Goal: Task Accomplishment & Management: Manage account settings

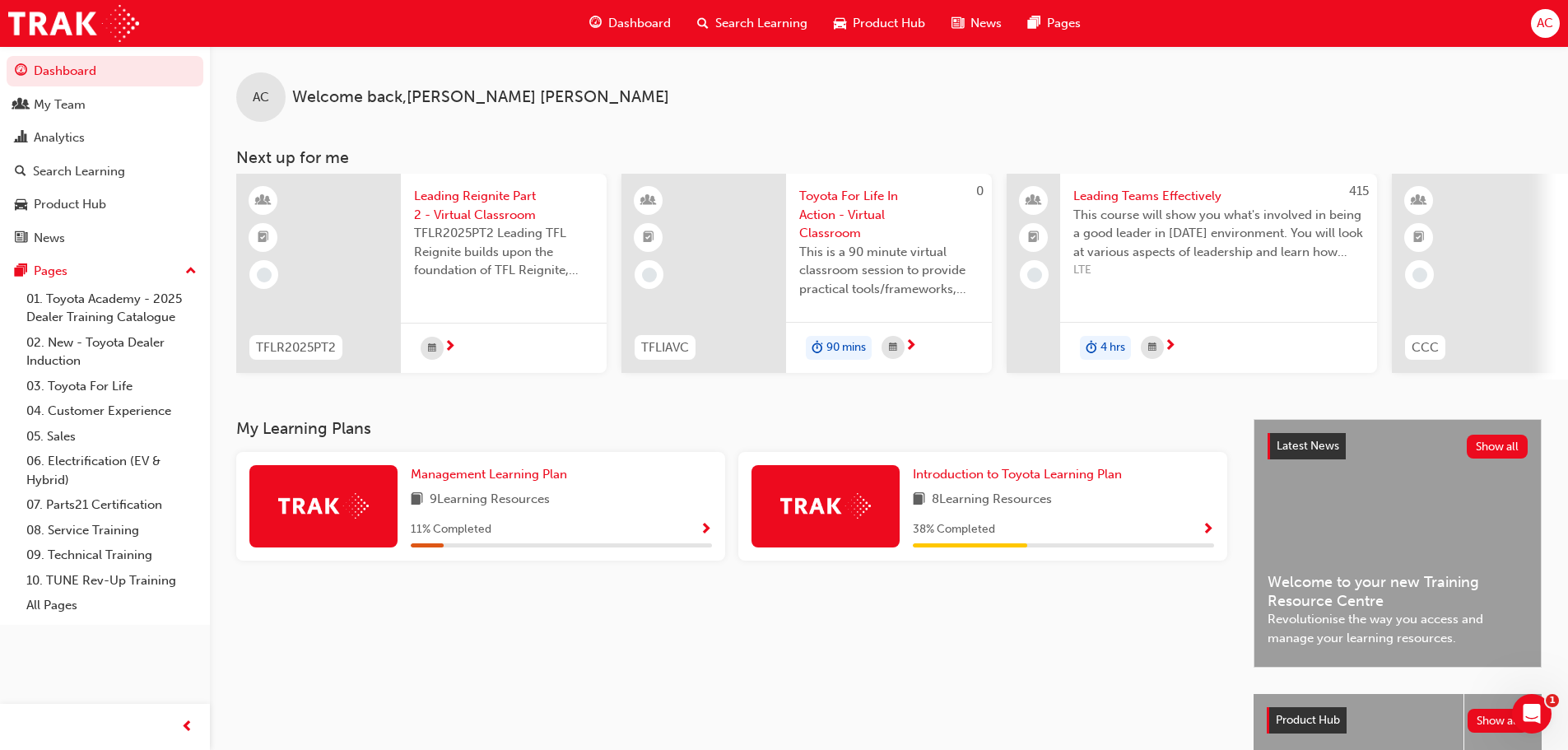
click at [832, 204] on span "Toyota For Life In Action - Virtual Classroom" at bounding box center [889, 214] width 180 height 56
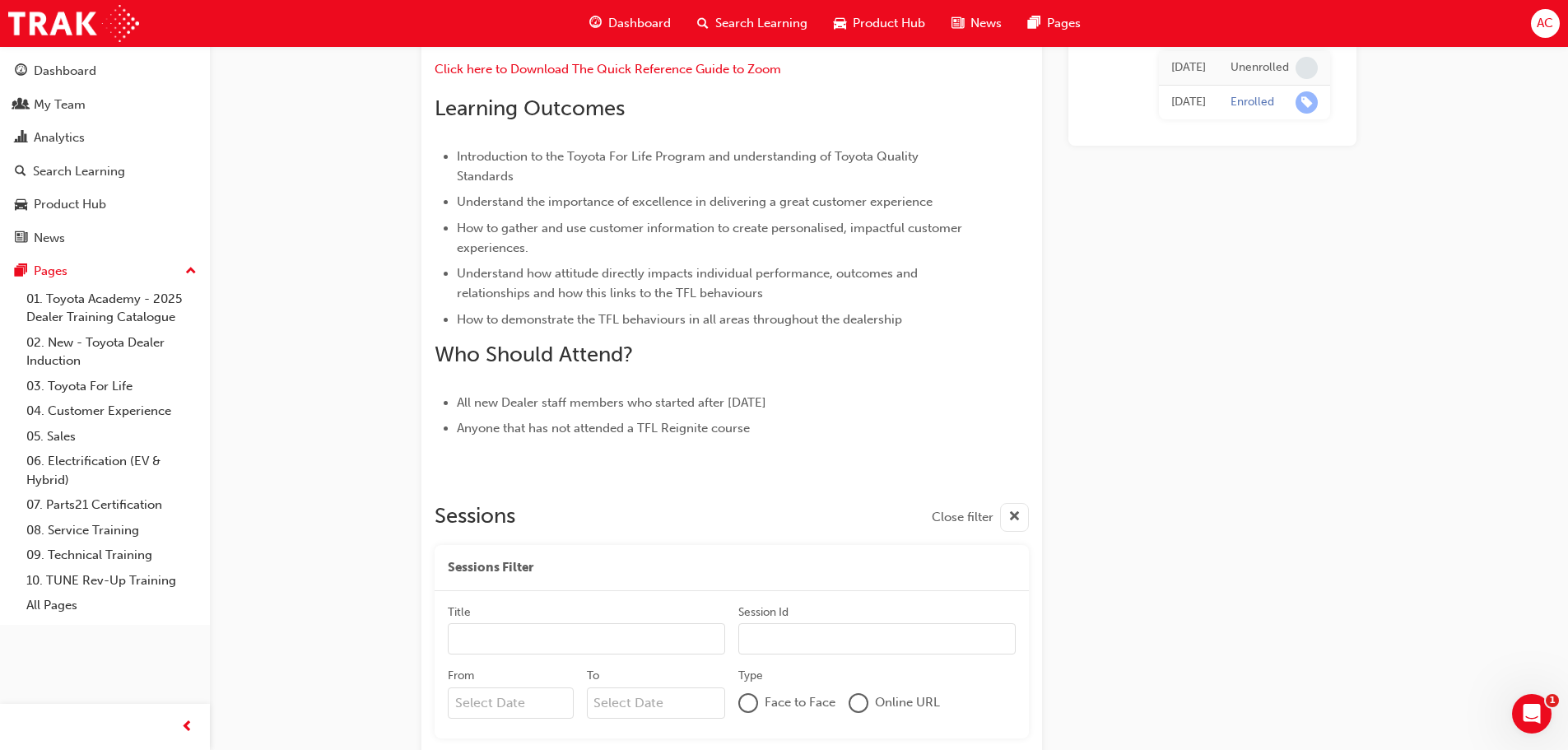
scroll to position [687, 0]
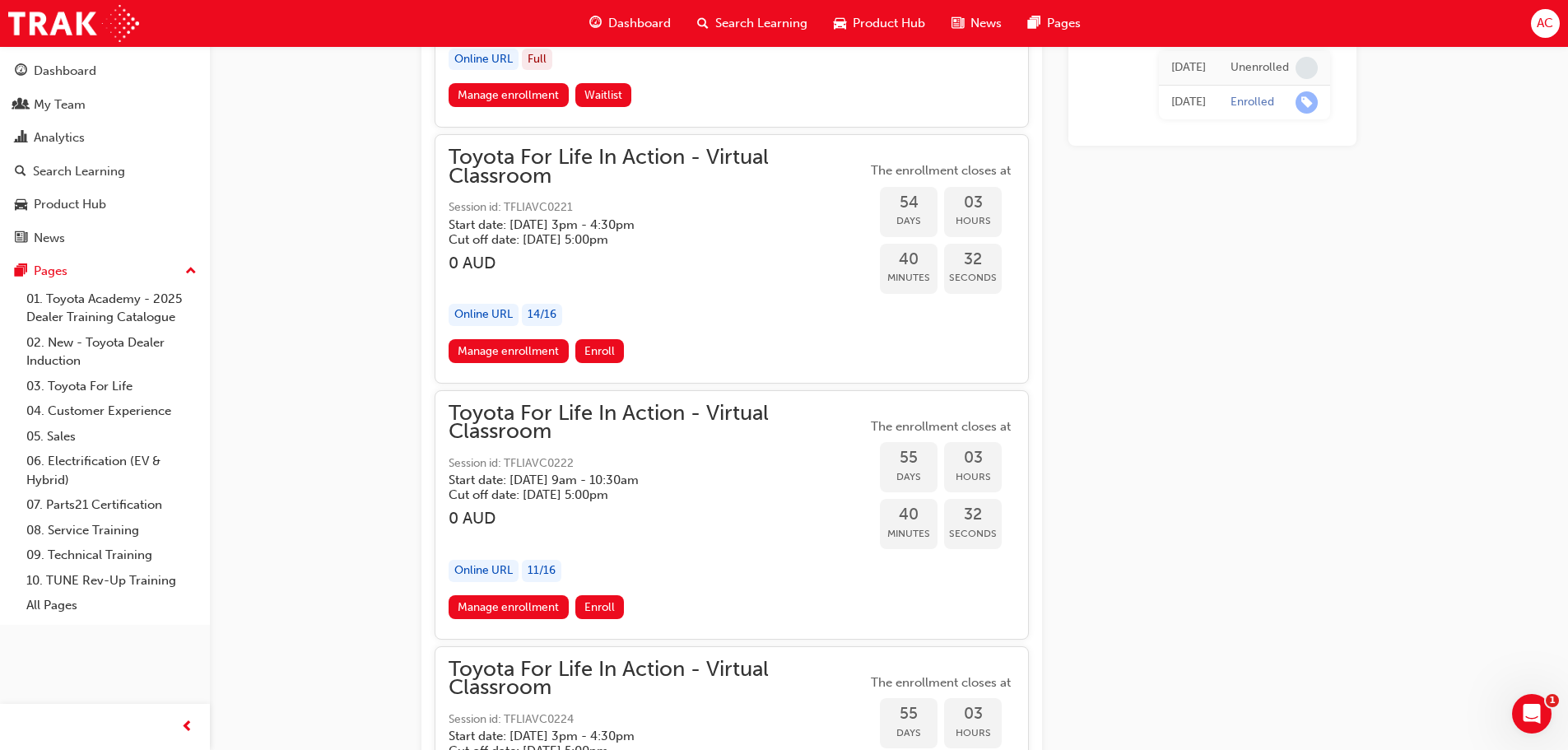
scroll to position [18800, 0]
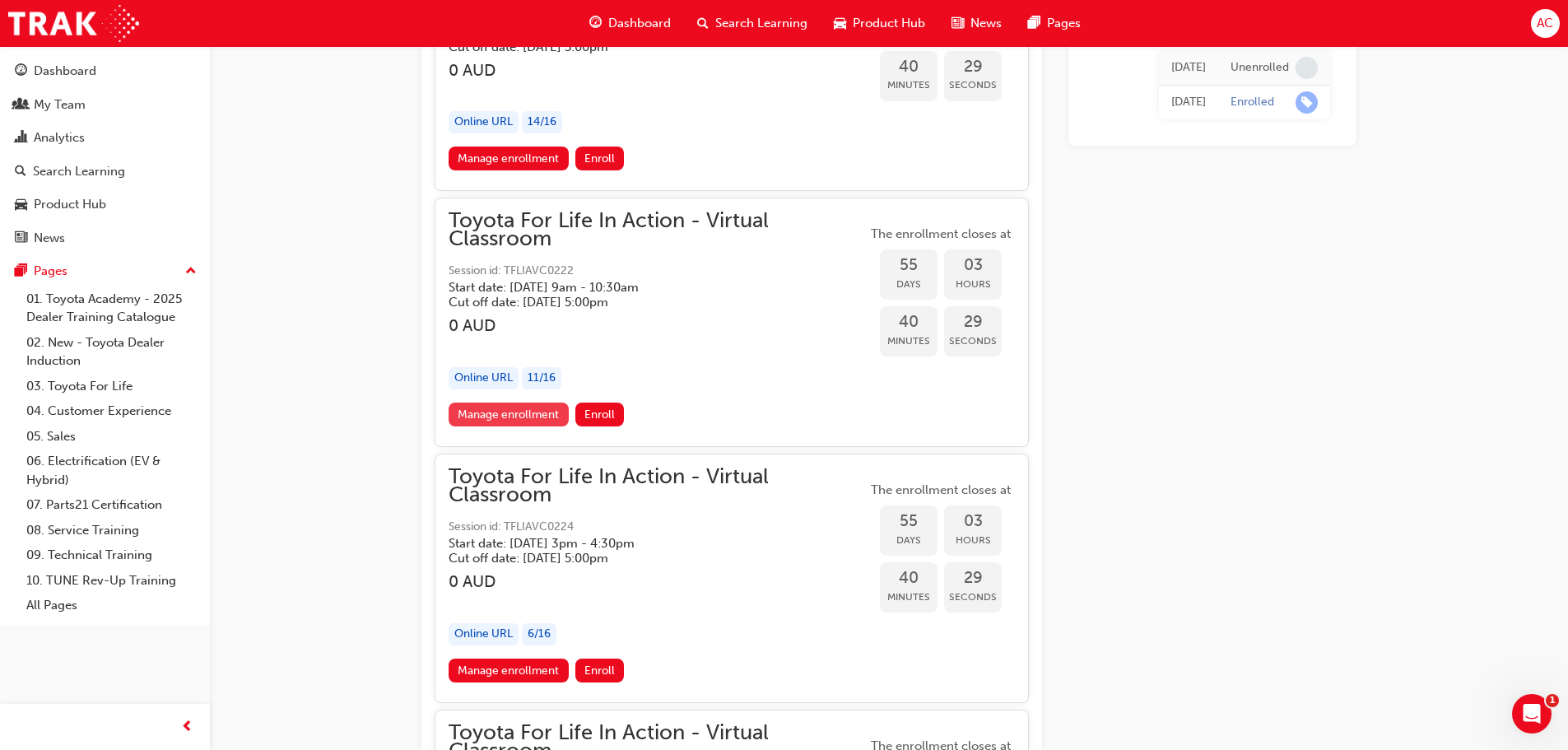
click at [495, 413] on link "Manage enrollment" at bounding box center [508, 415] width 120 height 24
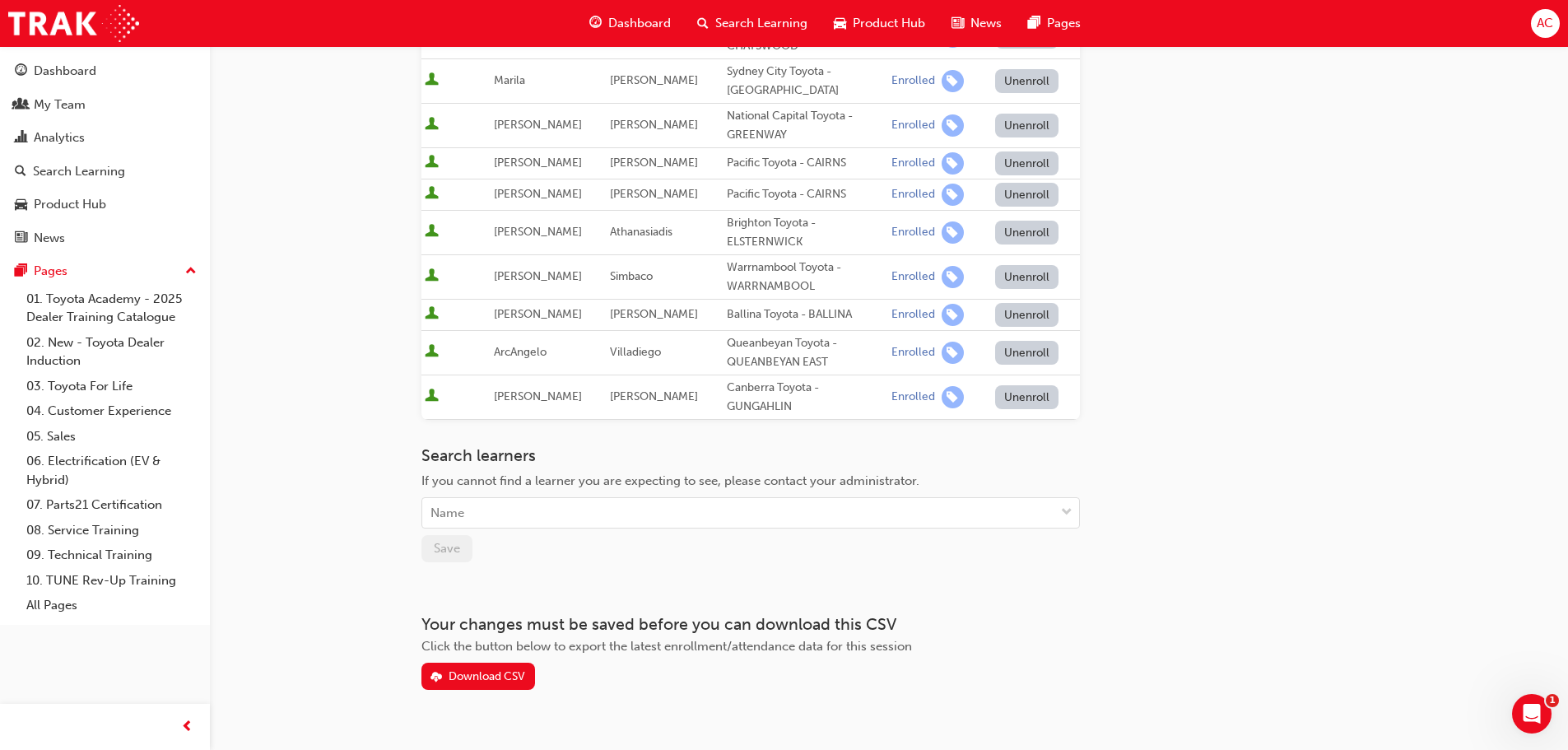
scroll to position [395, 0]
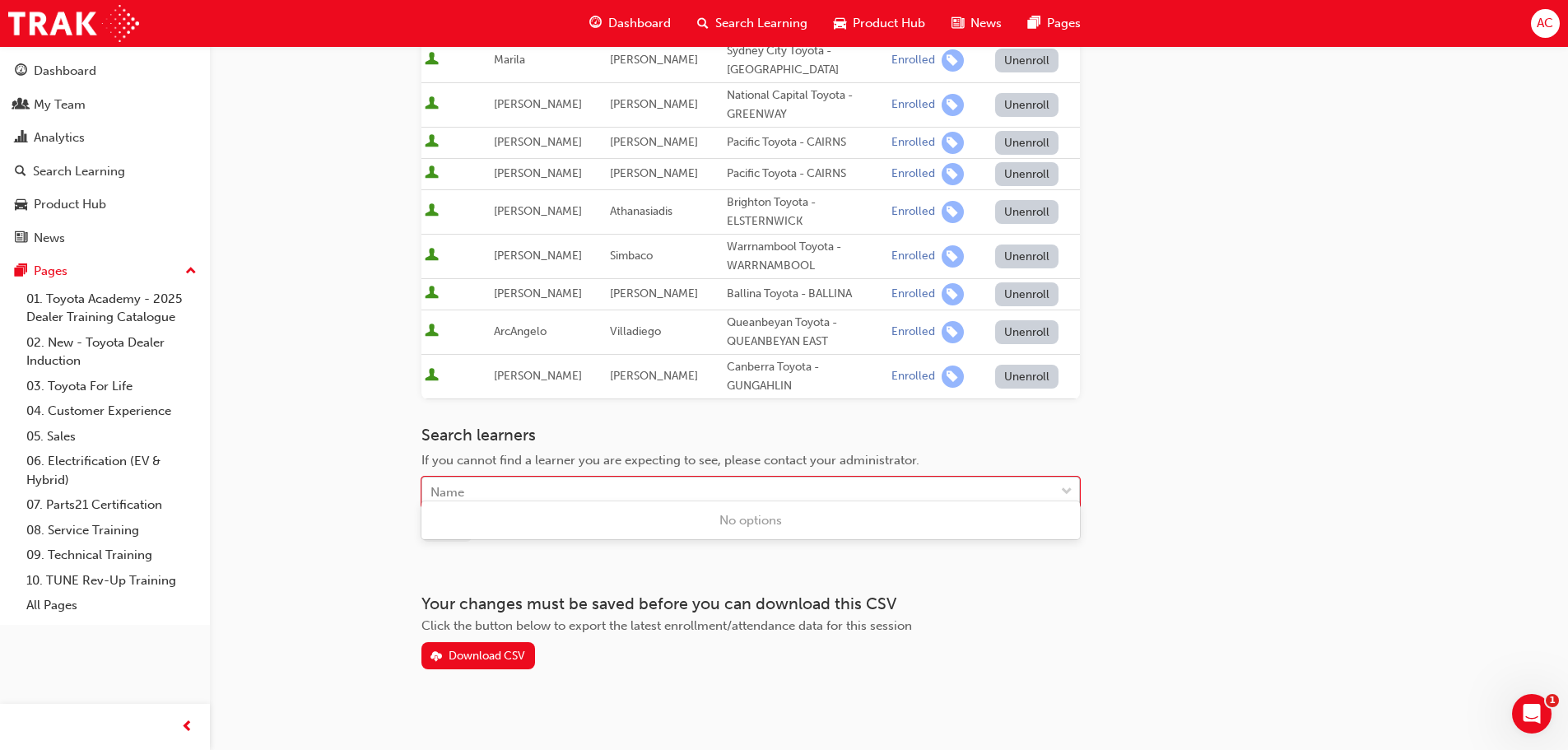
click at [573, 483] on div "Name" at bounding box center [738, 492] width 632 height 28
type input "slewa"
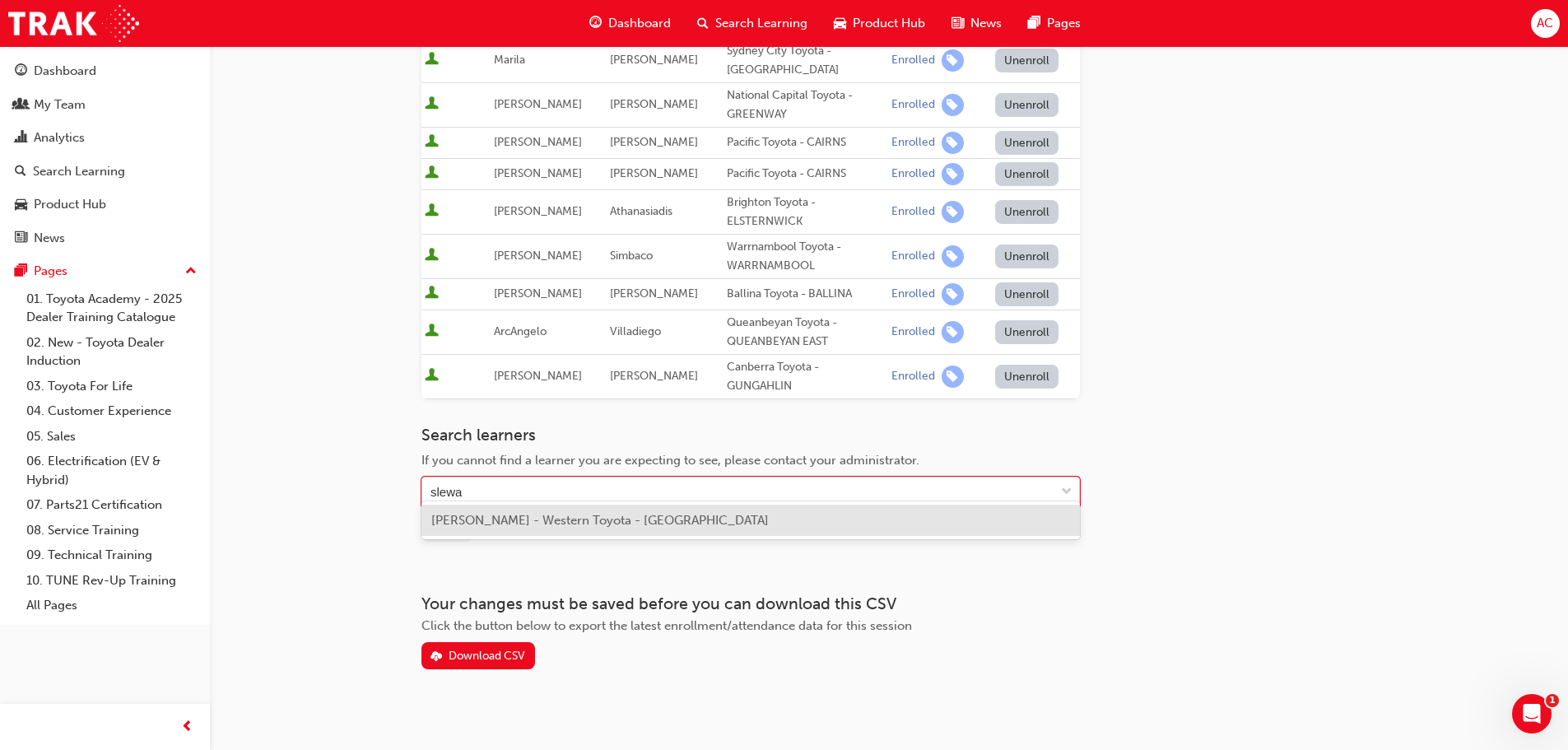
click at [550, 511] on div "[PERSON_NAME] - Western Toyota - [GEOGRAPHIC_DATA]" at bounding box center [750, 520] width 659 height 32
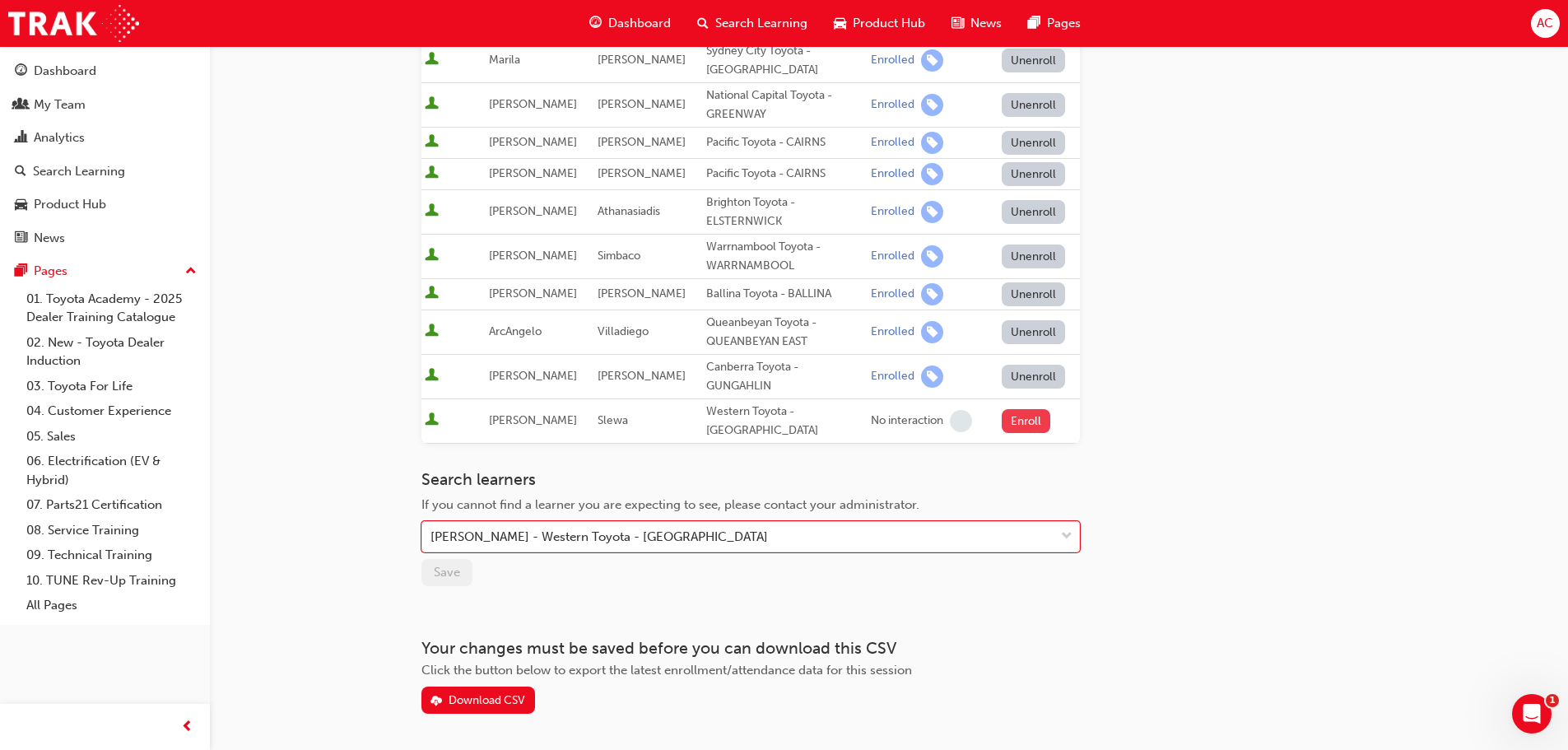
click at [1012, 409] on button "Enroll" at bounding box center [1027, 421] width 49 height 24
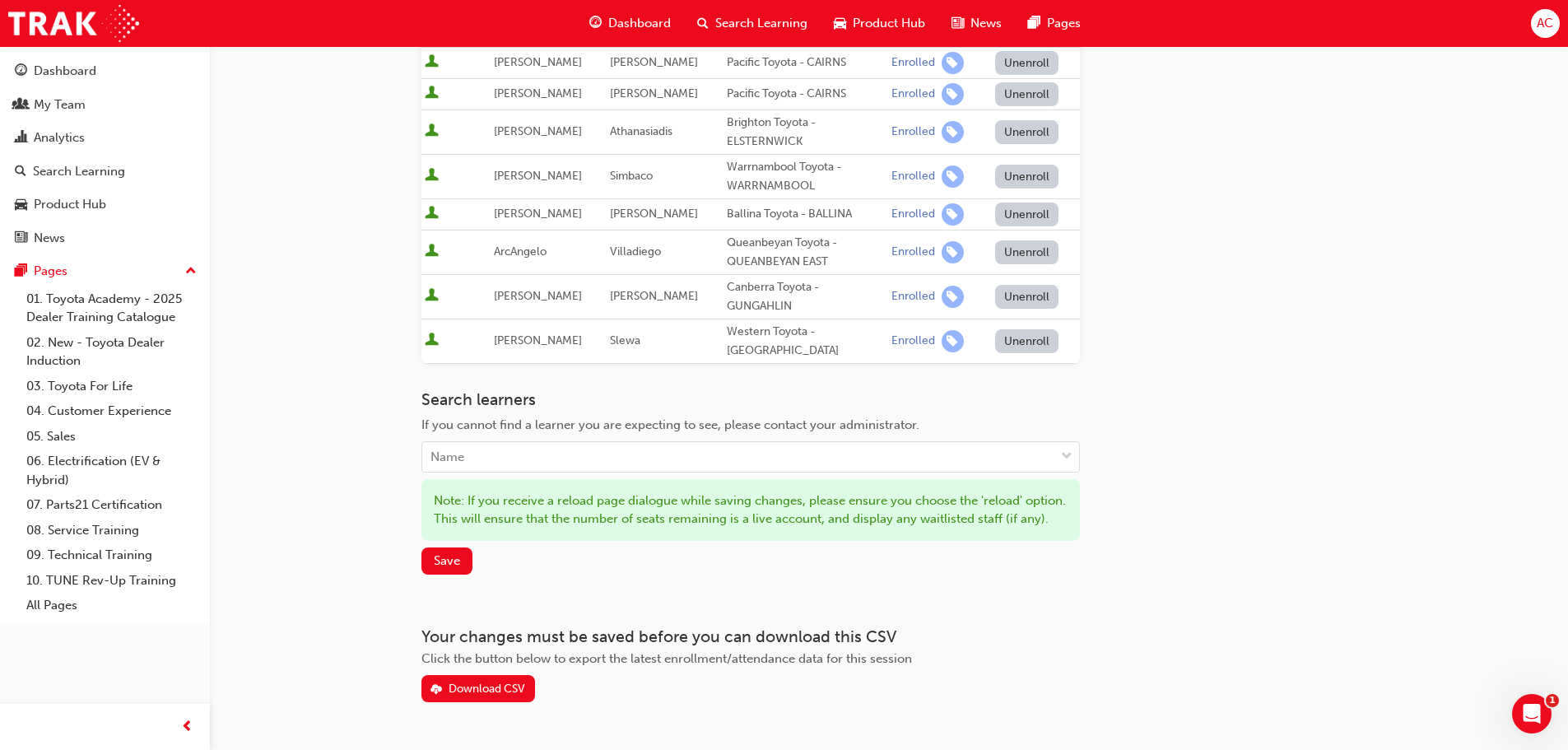
scroll to position [512, 0]
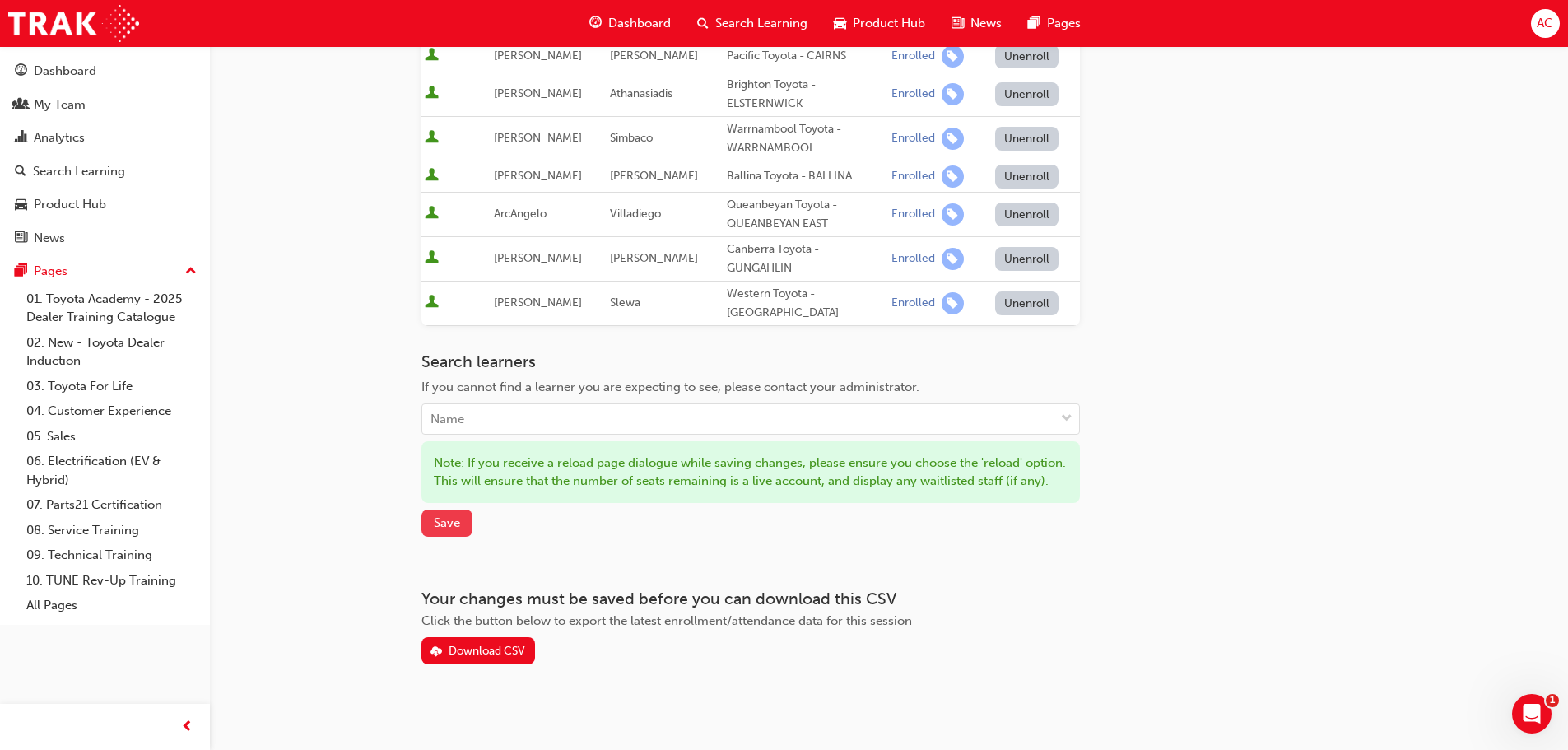
click at [452, 525] on button "Save" at bounding box center [447, 523] width 51 height 27
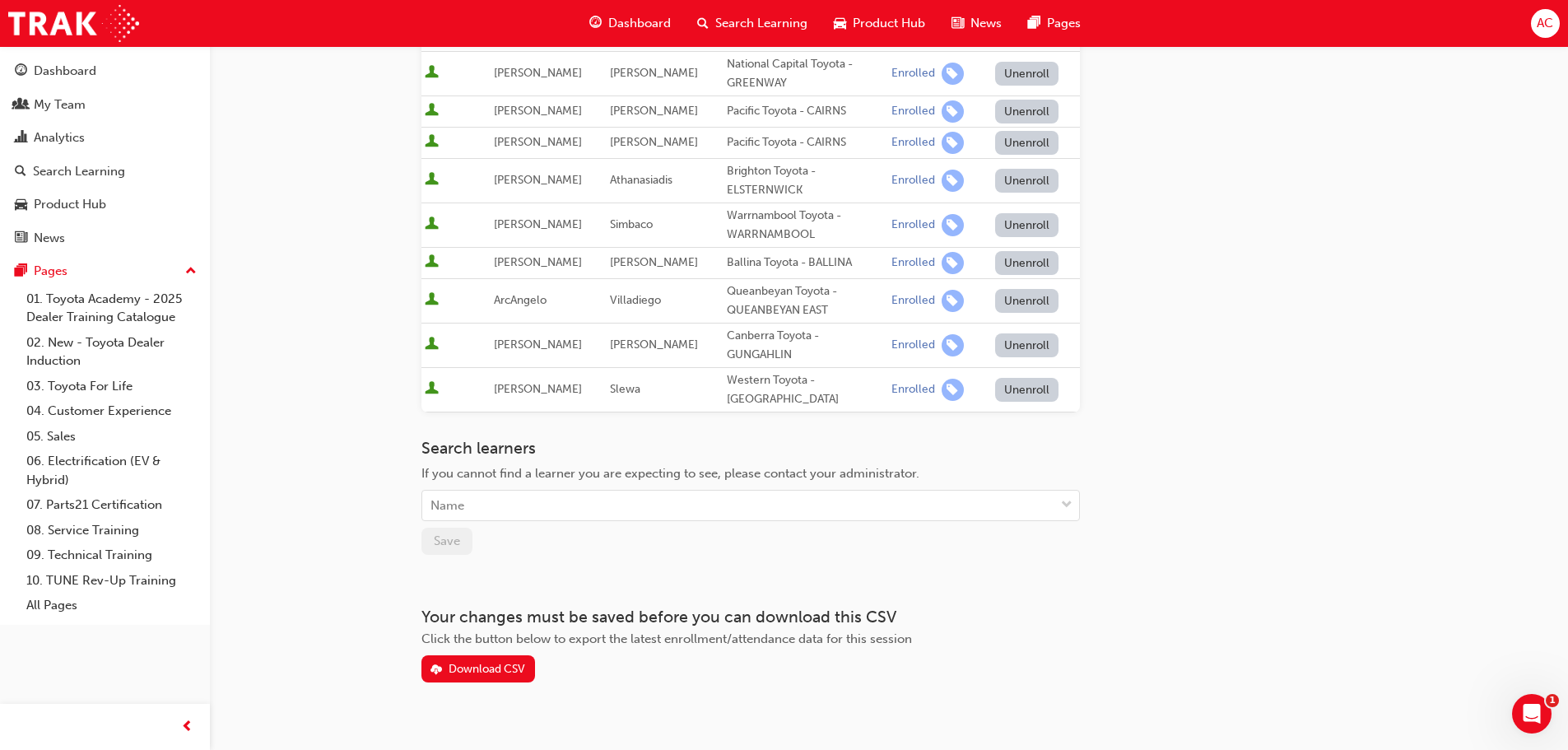
scroll to position [0, 0]
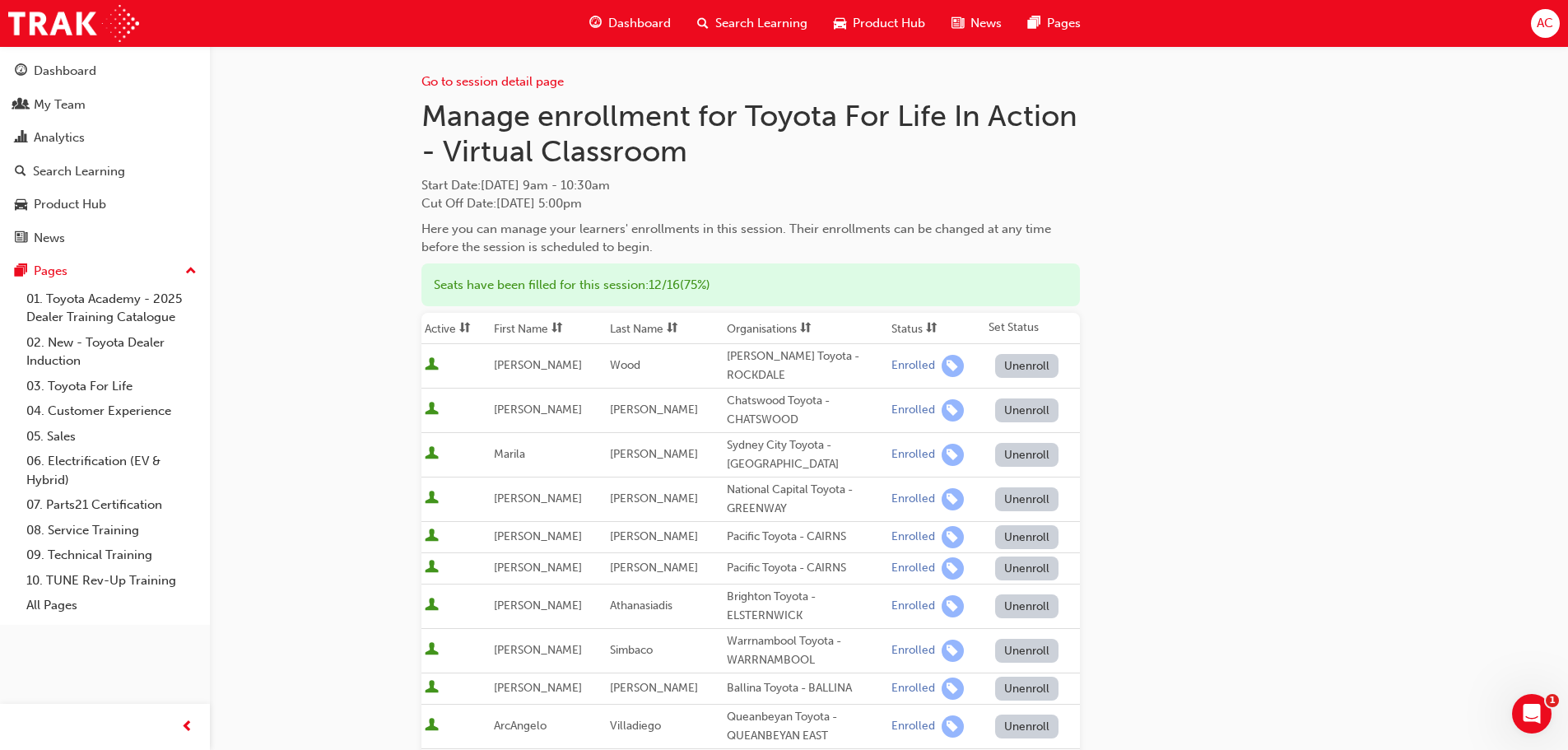
click at [758, 8] on div "Search Learning" at bounding box center [752, 23] width 136 height 34
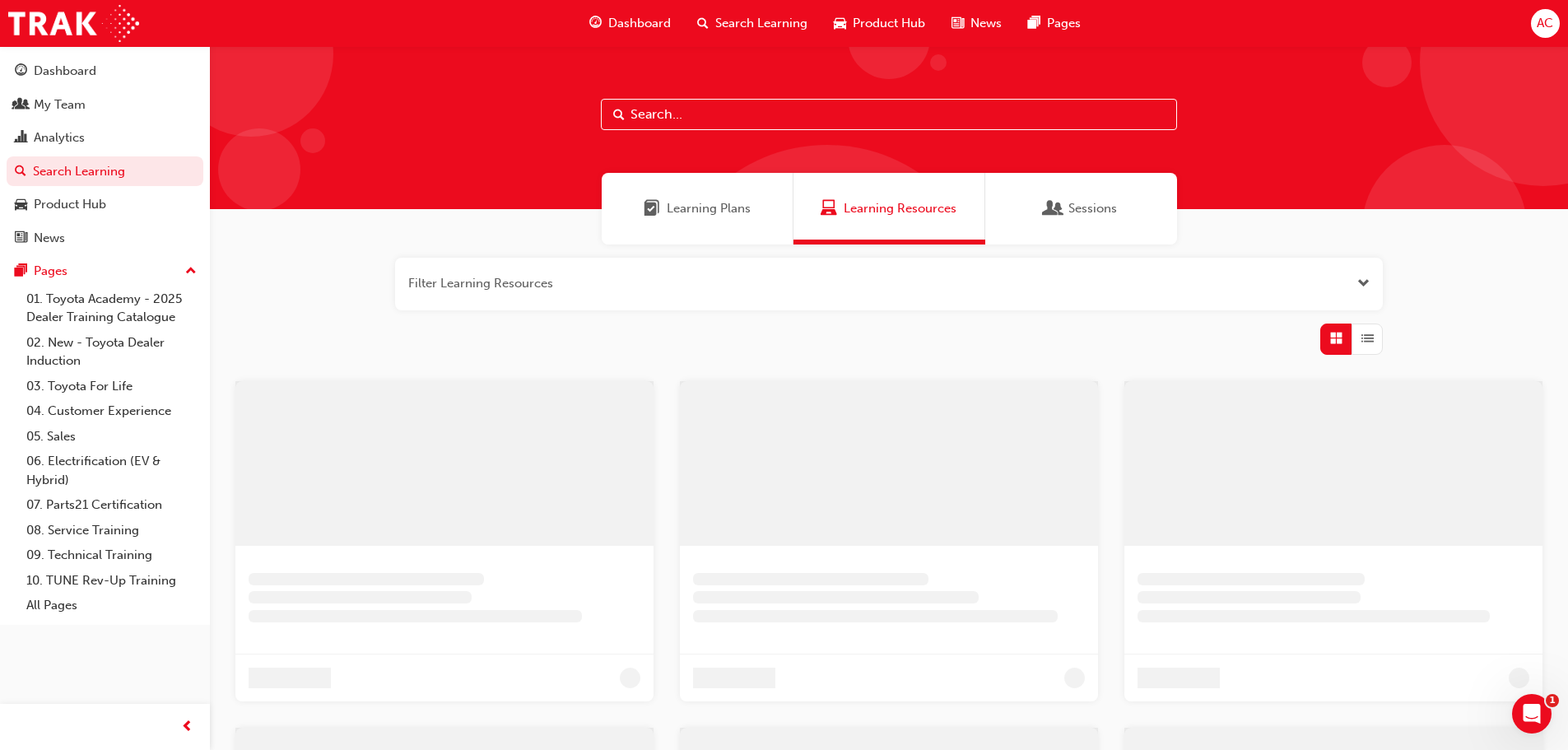
click at [647, 20] on span "Dashboard" at bounding box center [639, 23] width 62 height 19
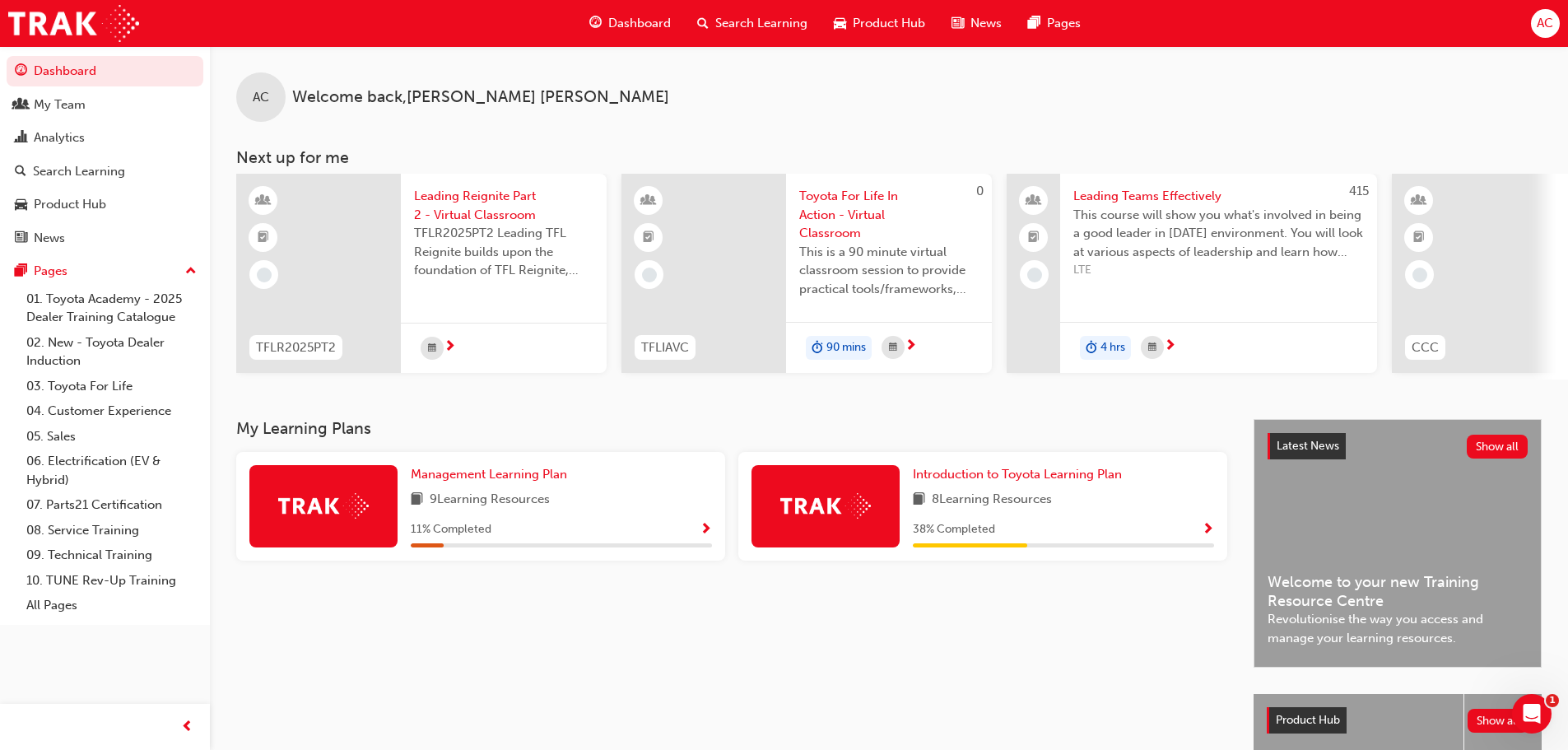
click at [836, 209] on span "Toyota For Life In Action - Virtual Classroom" at bounding box center [889, 214] width 180 height 56
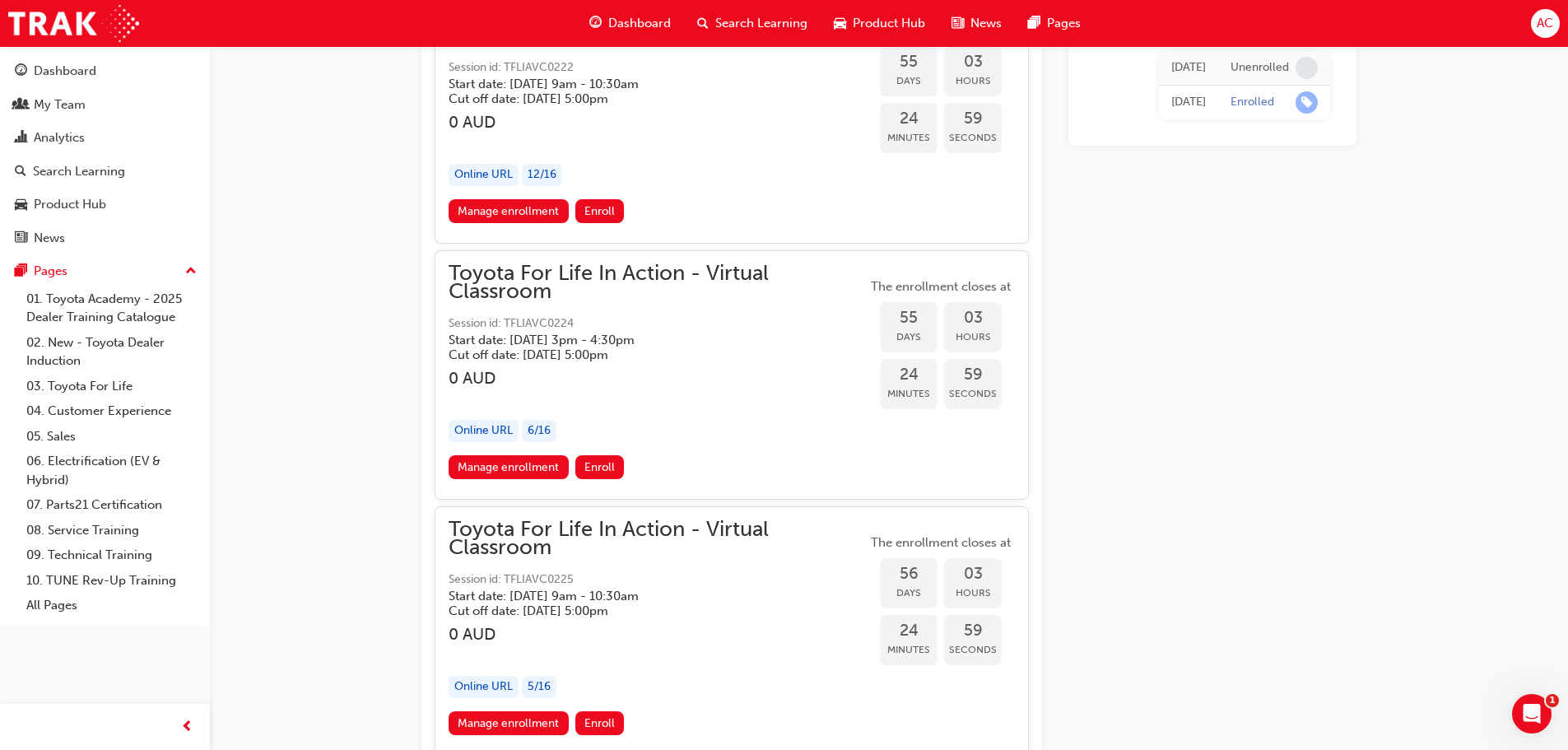
scroll to position [19001, 0]
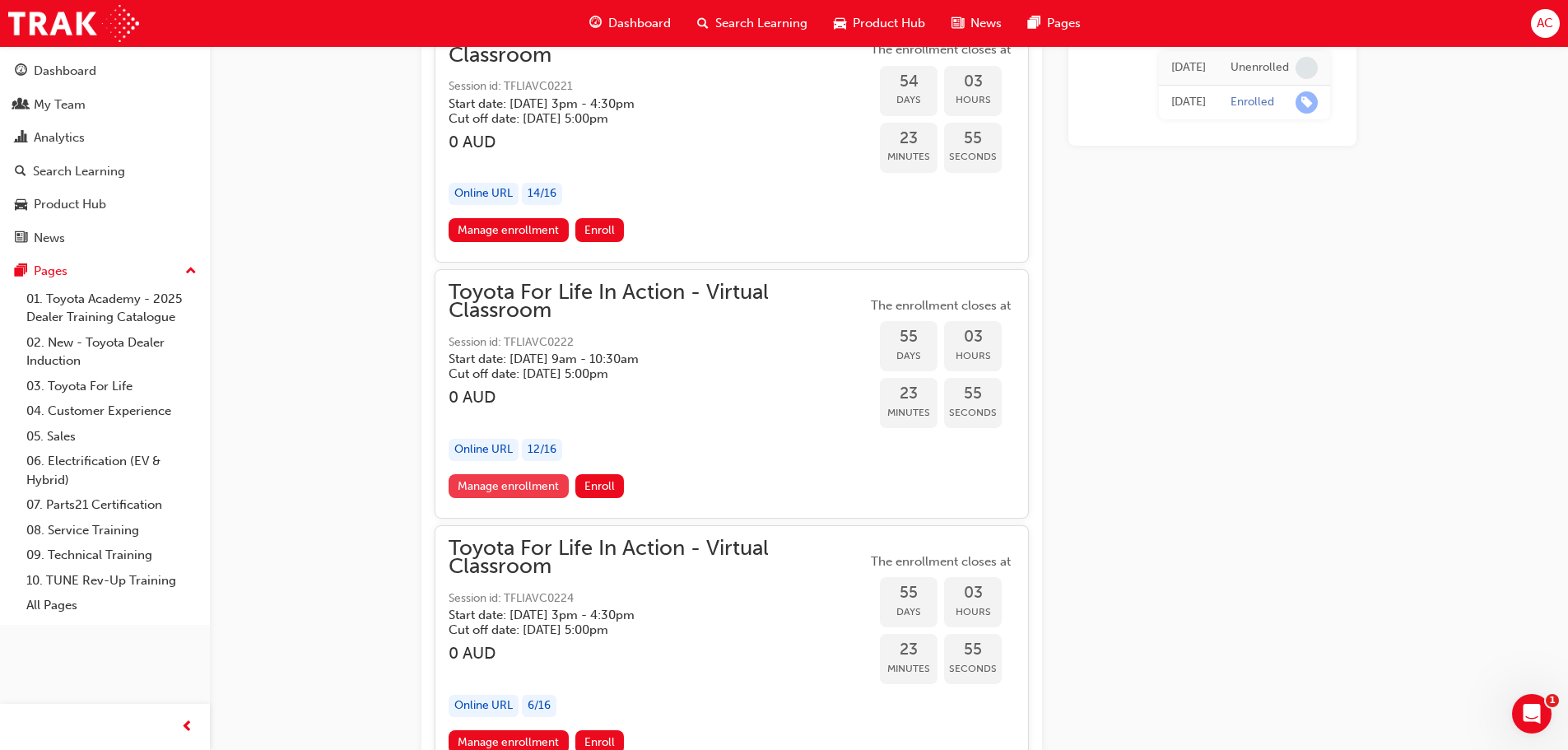
scroll to position [18755, 0]
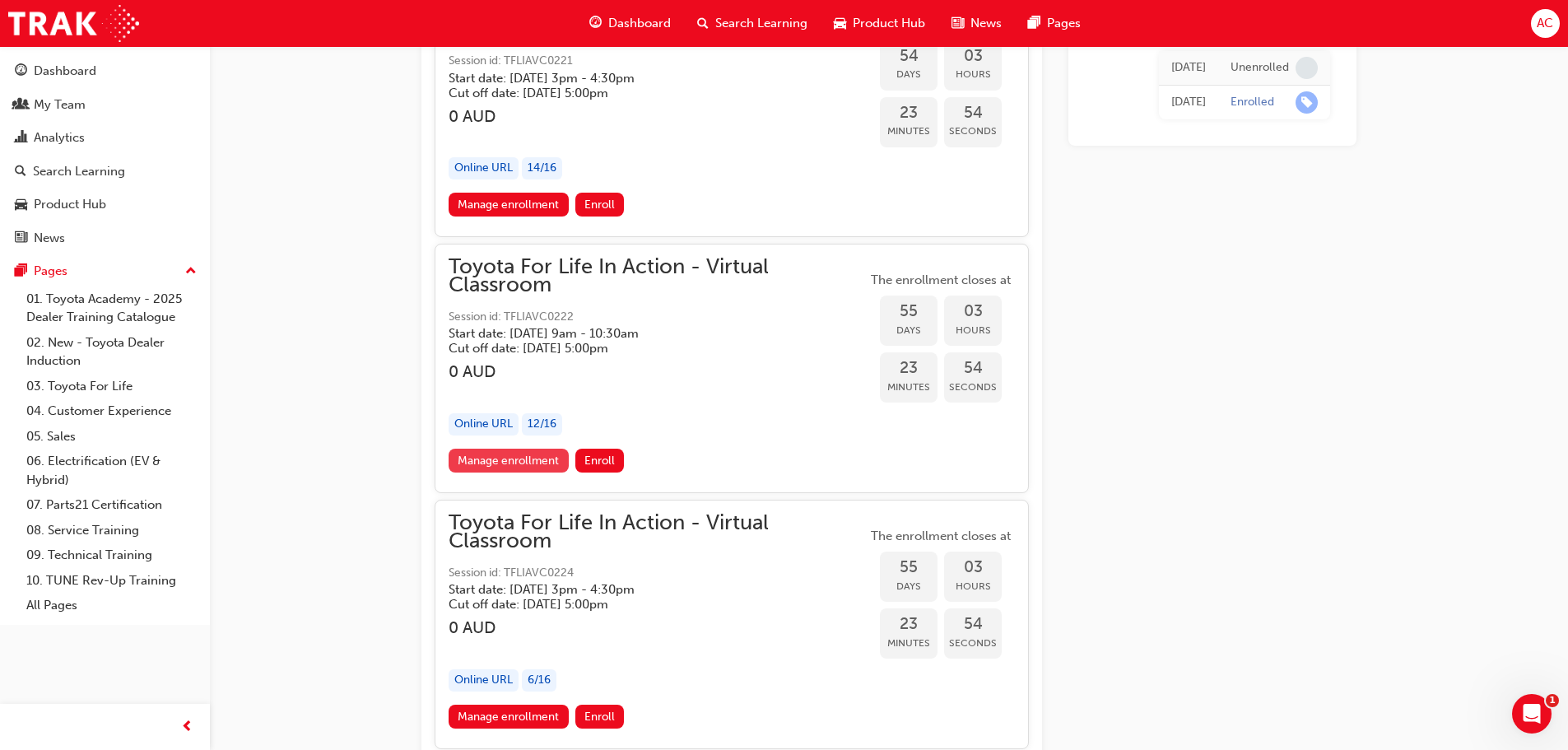
click at [502, 463] on link "Manage enrollment" at bounding box center [508, 461] width 120 height 24
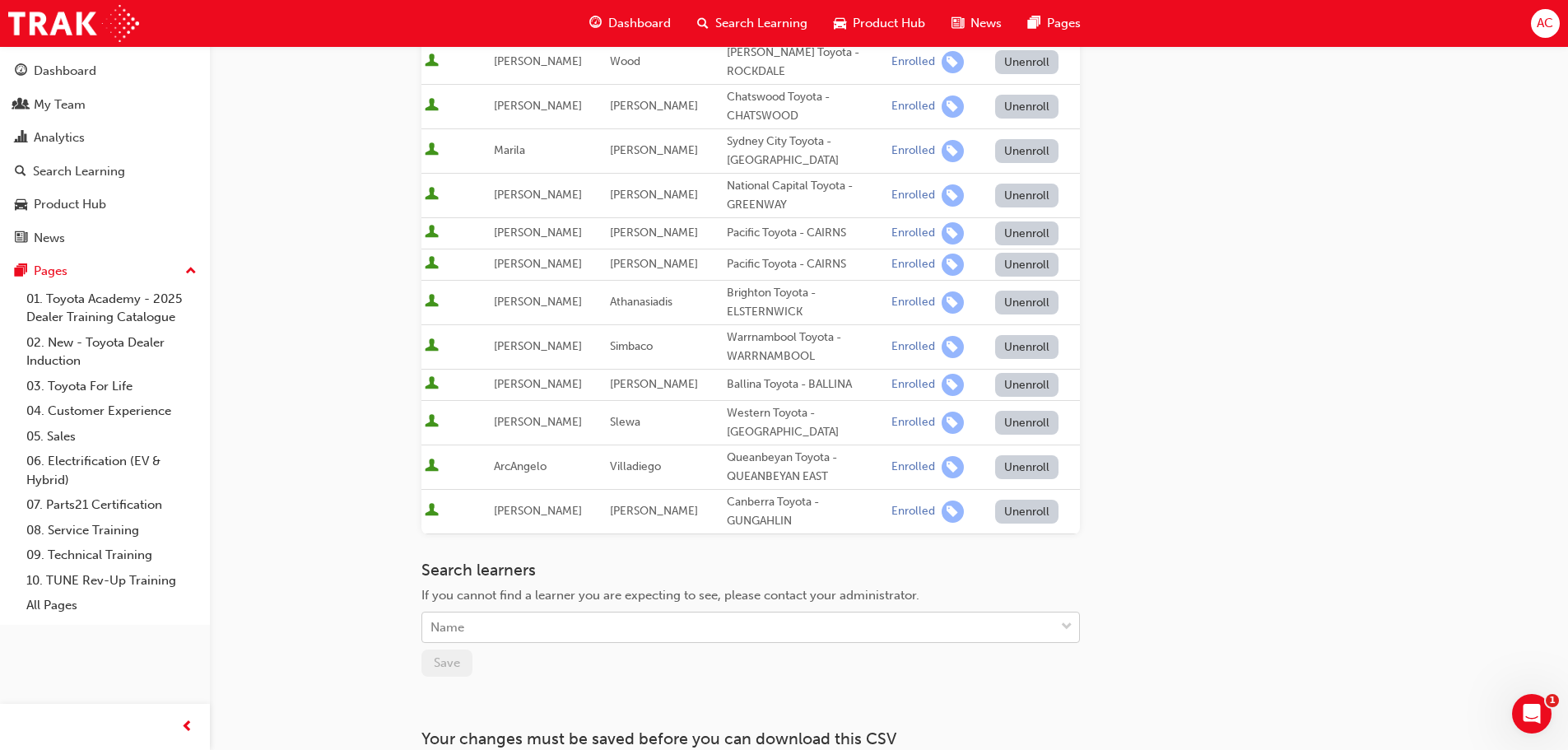
scroll to position [426, 0]
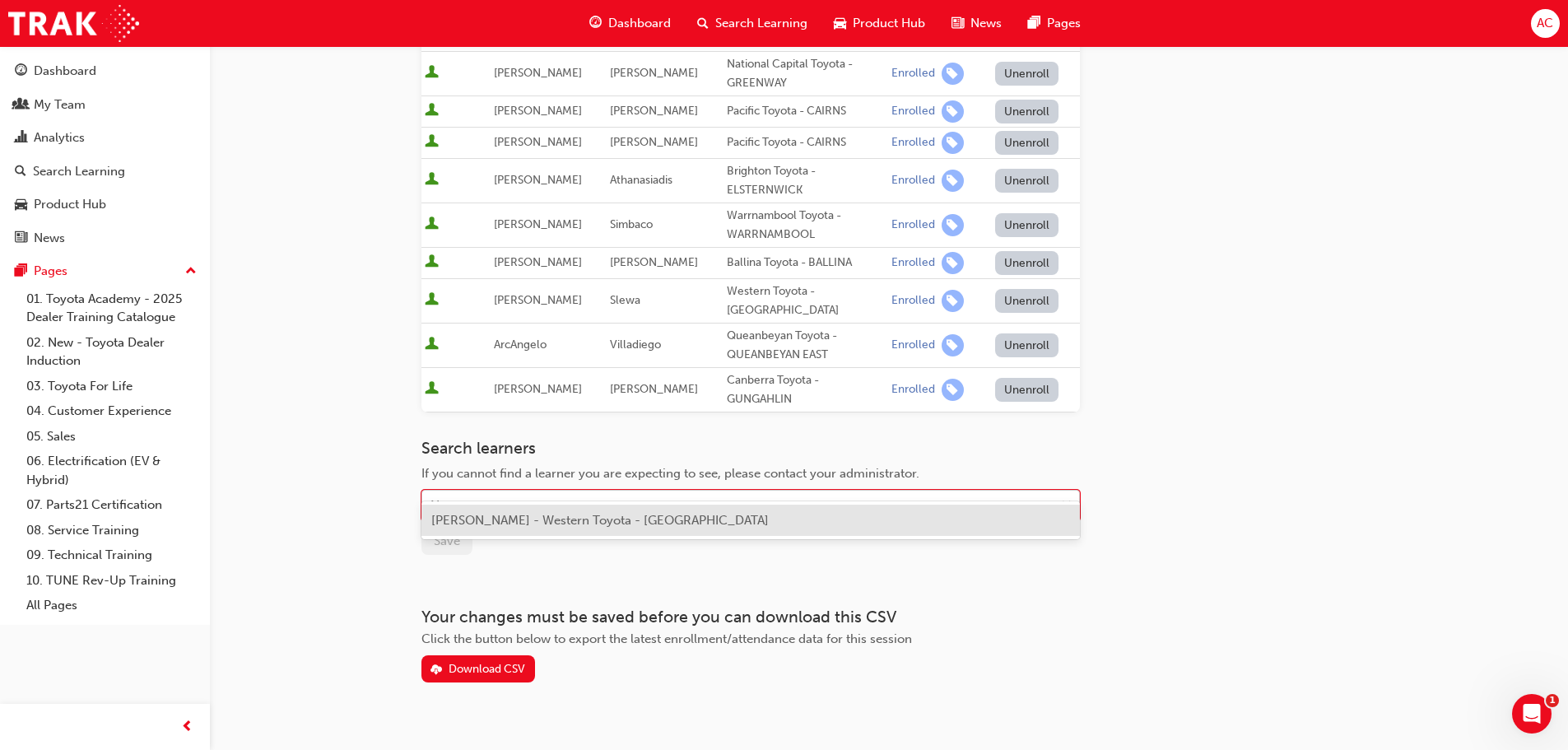
click at [504, 492] on div "Name" at bounding box center [738, 505] width 632 height 28
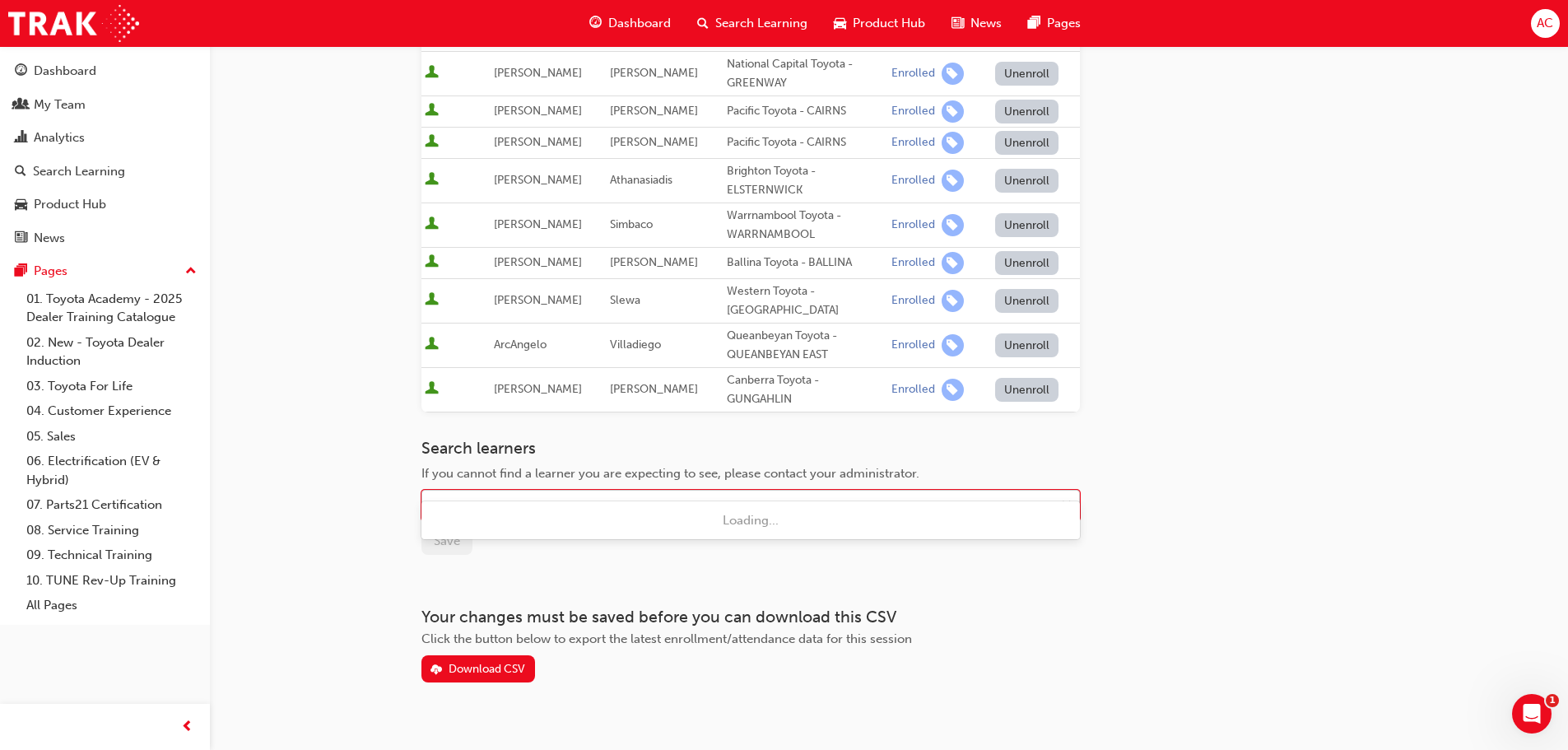
type input "ngu"
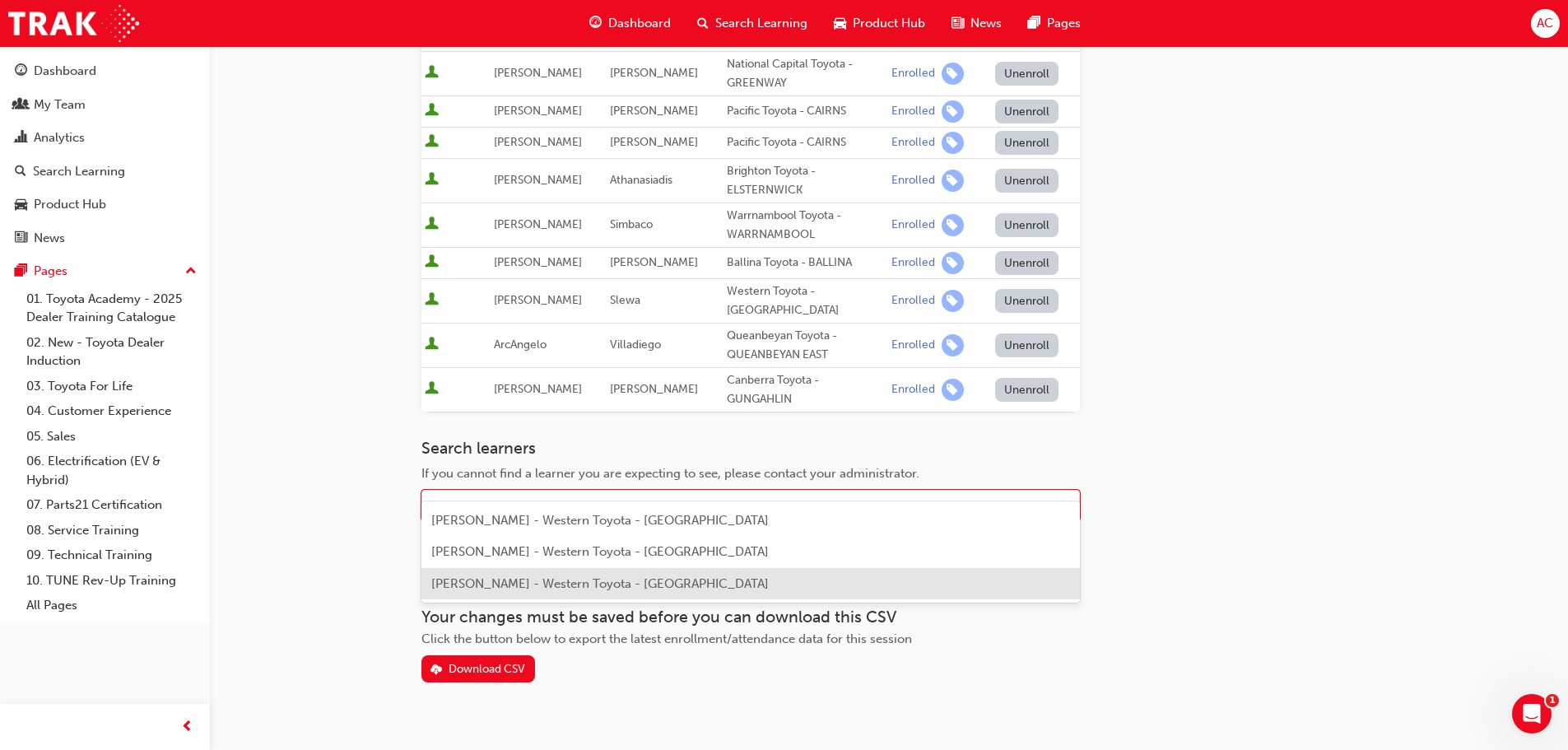
click at [505, 582] on span "[PERSON_NAME] - Western Toyota - [GEOGRAPHIC_DATA]" at bounding box center [600, 583] width 338 height 15
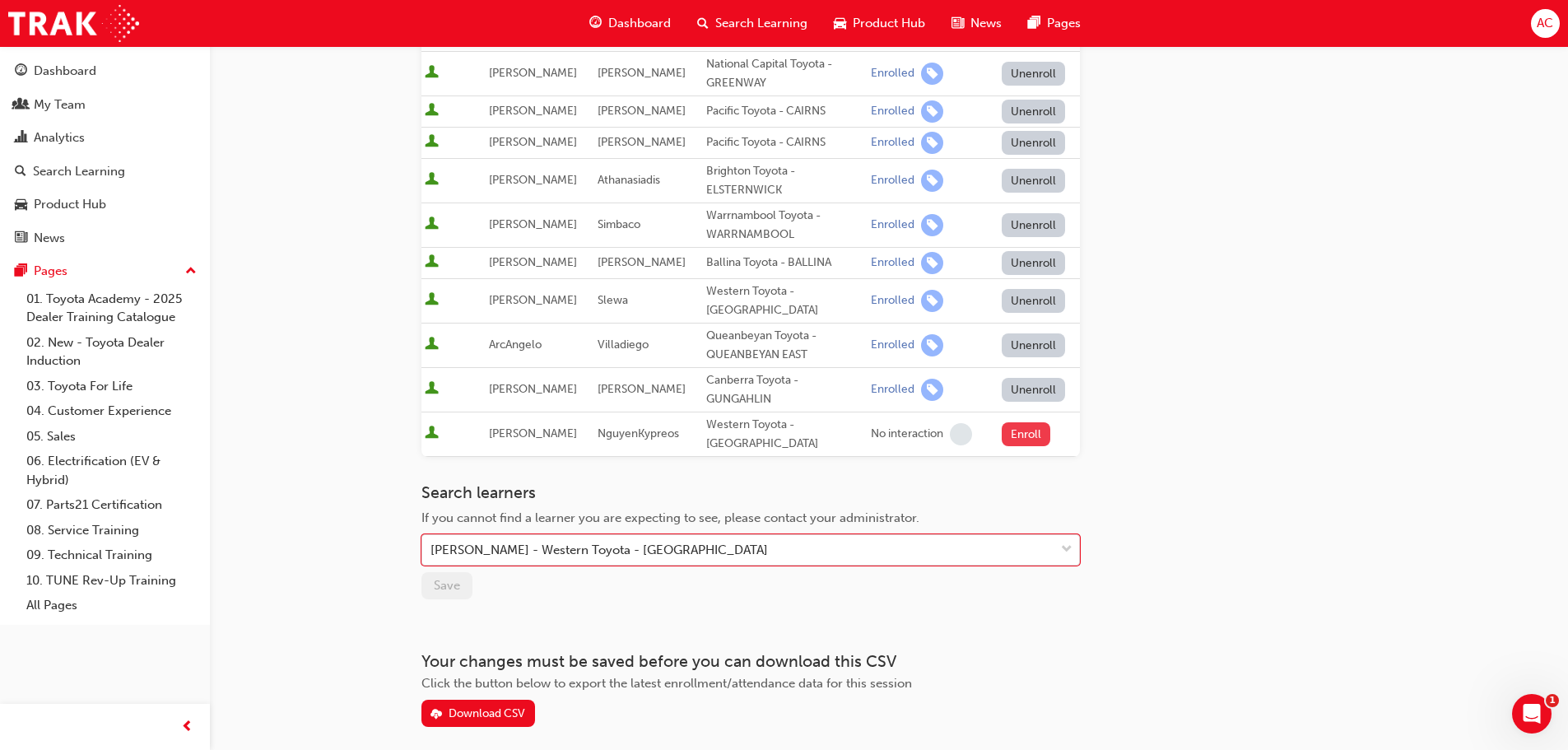
click at [1025, 422] on button "Enroll" at bounding box center [1027, 434] width 49 height 24
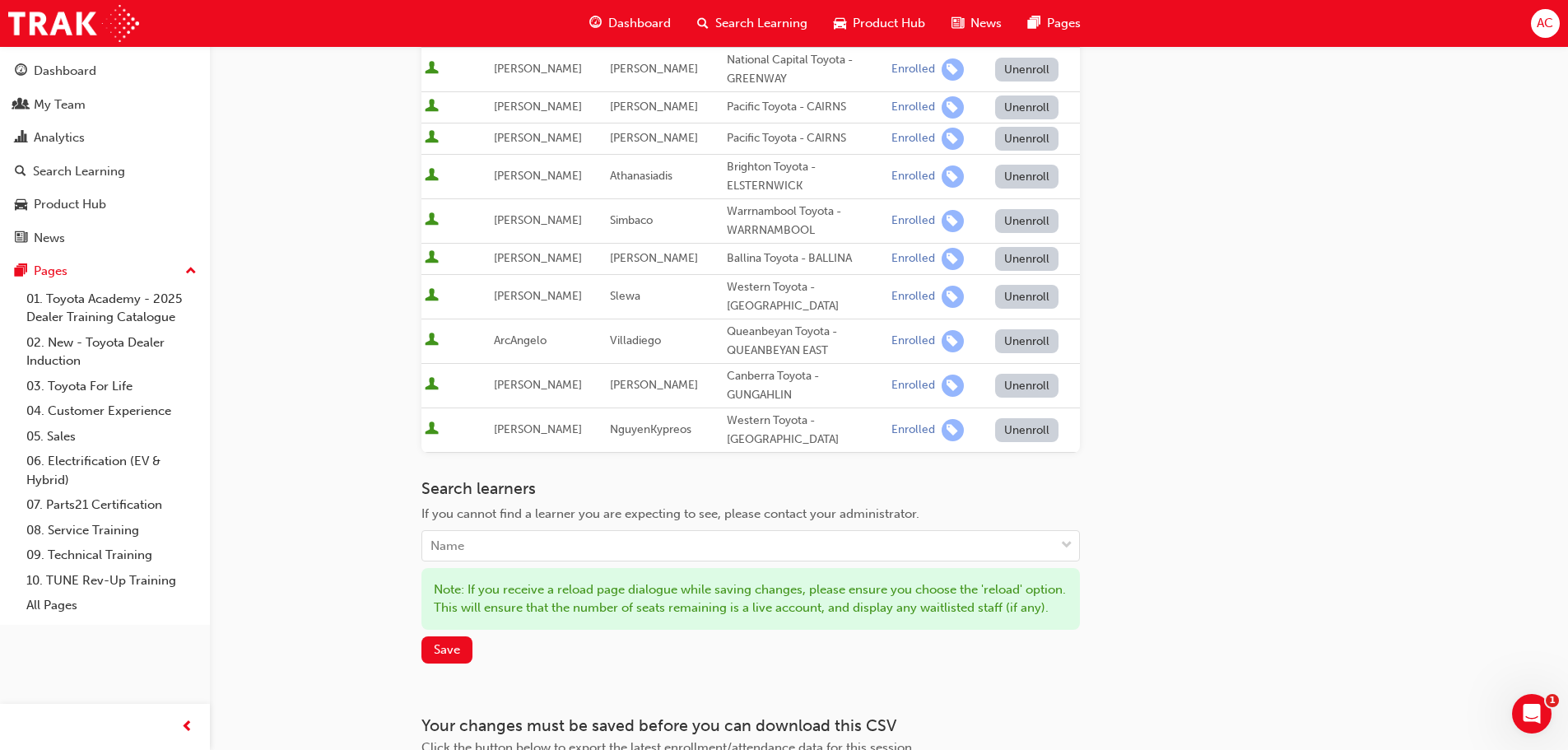
scroll to position [543, 0]
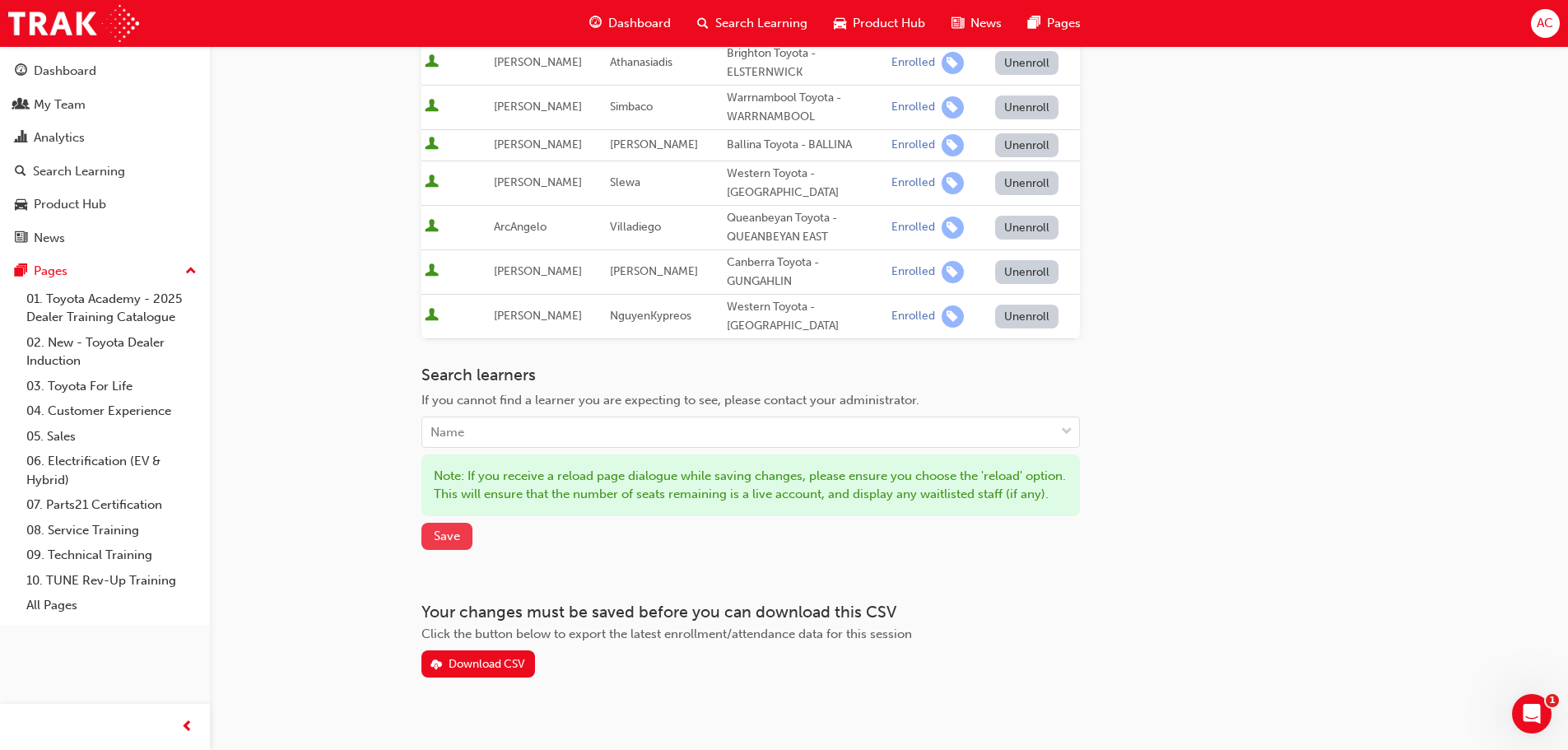
click at [448, 523] on button "Save" at bounding box center [447, 537] width 51 height 27
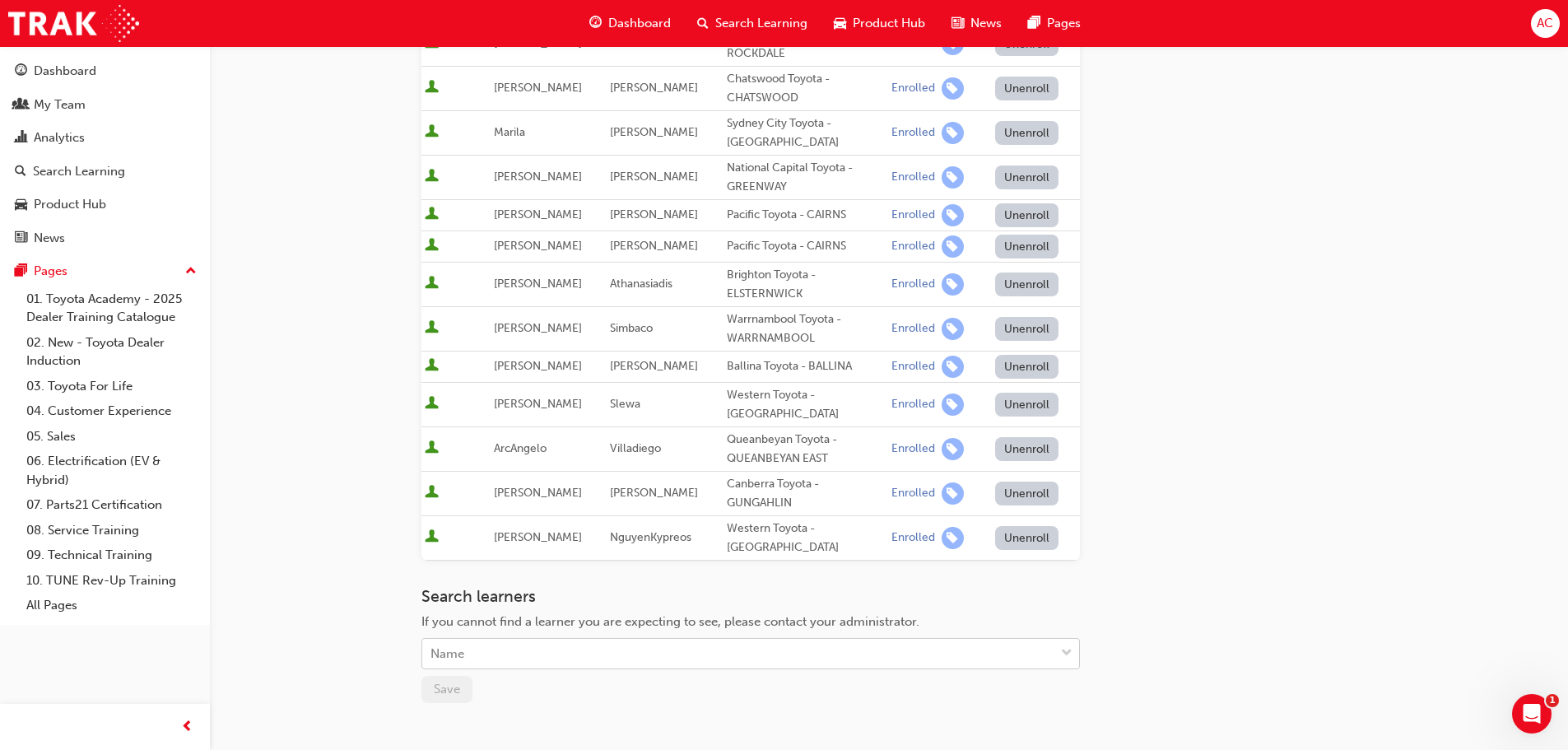
scroll to position [0, 0]
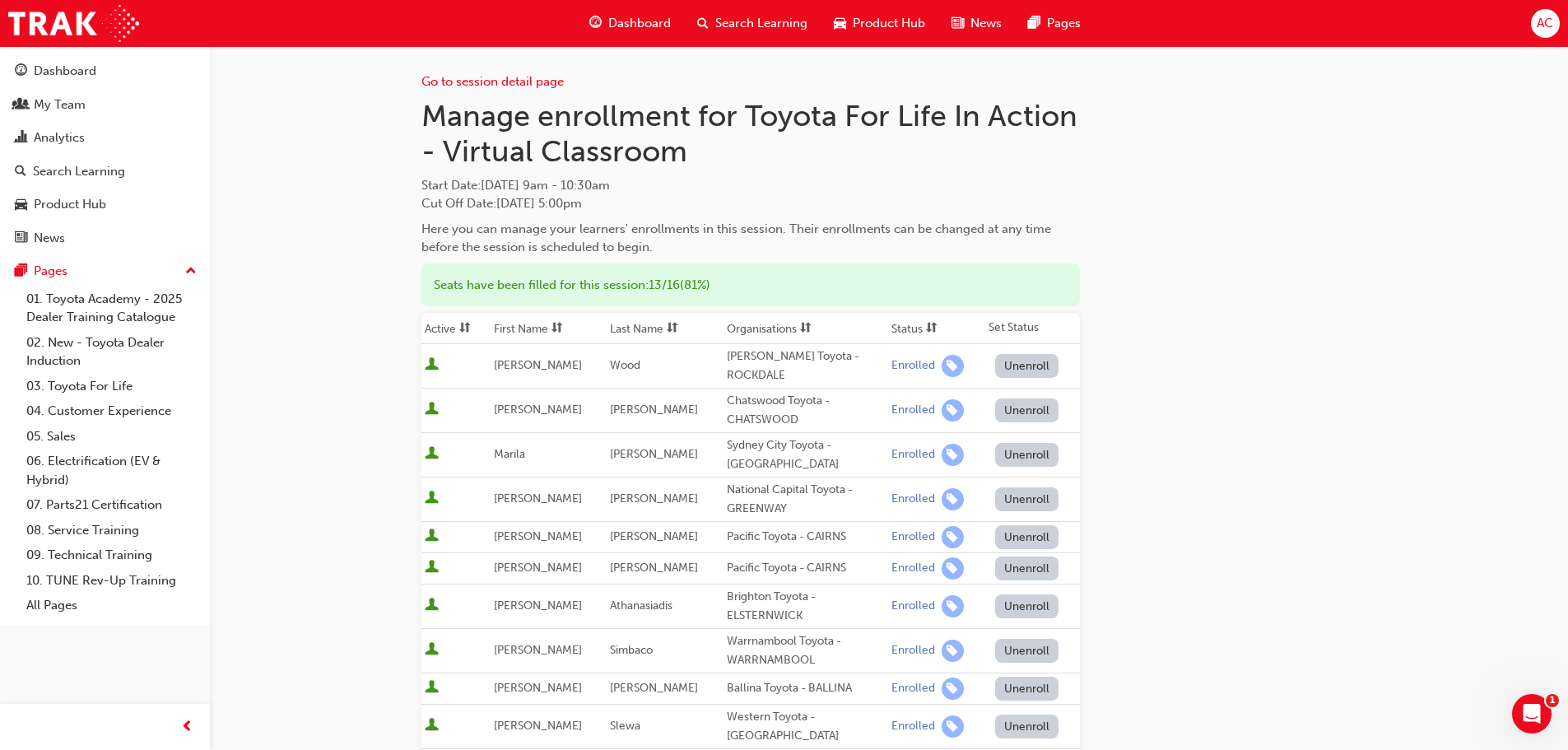
click at [650, 27] on span "Dashboard" at bounding box center [639, 23] width 62 height 19
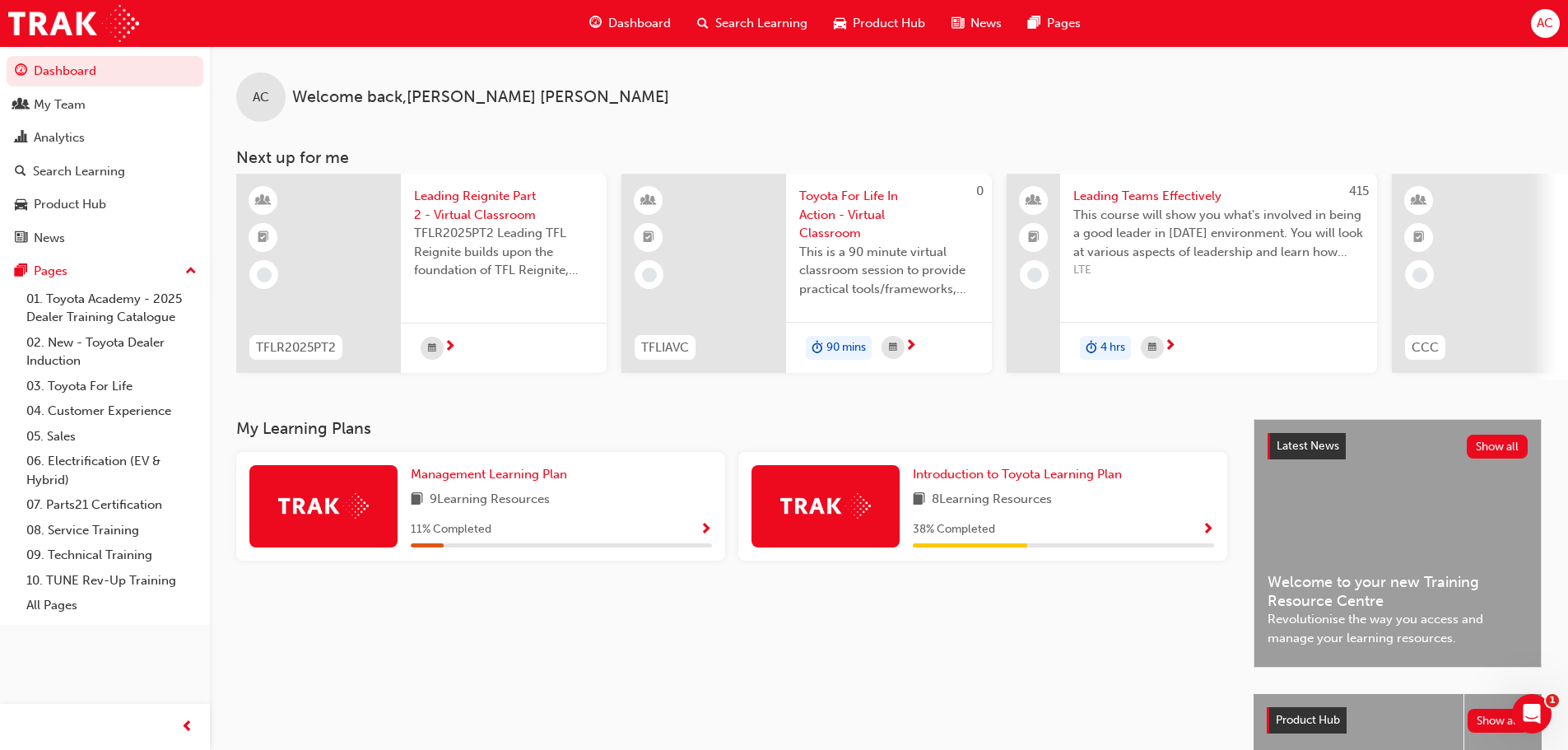
click at [852, 198] on span "Toyota For Life In Action - Virtual Classroom" at bounding box center [889, 214] width 180 height 56
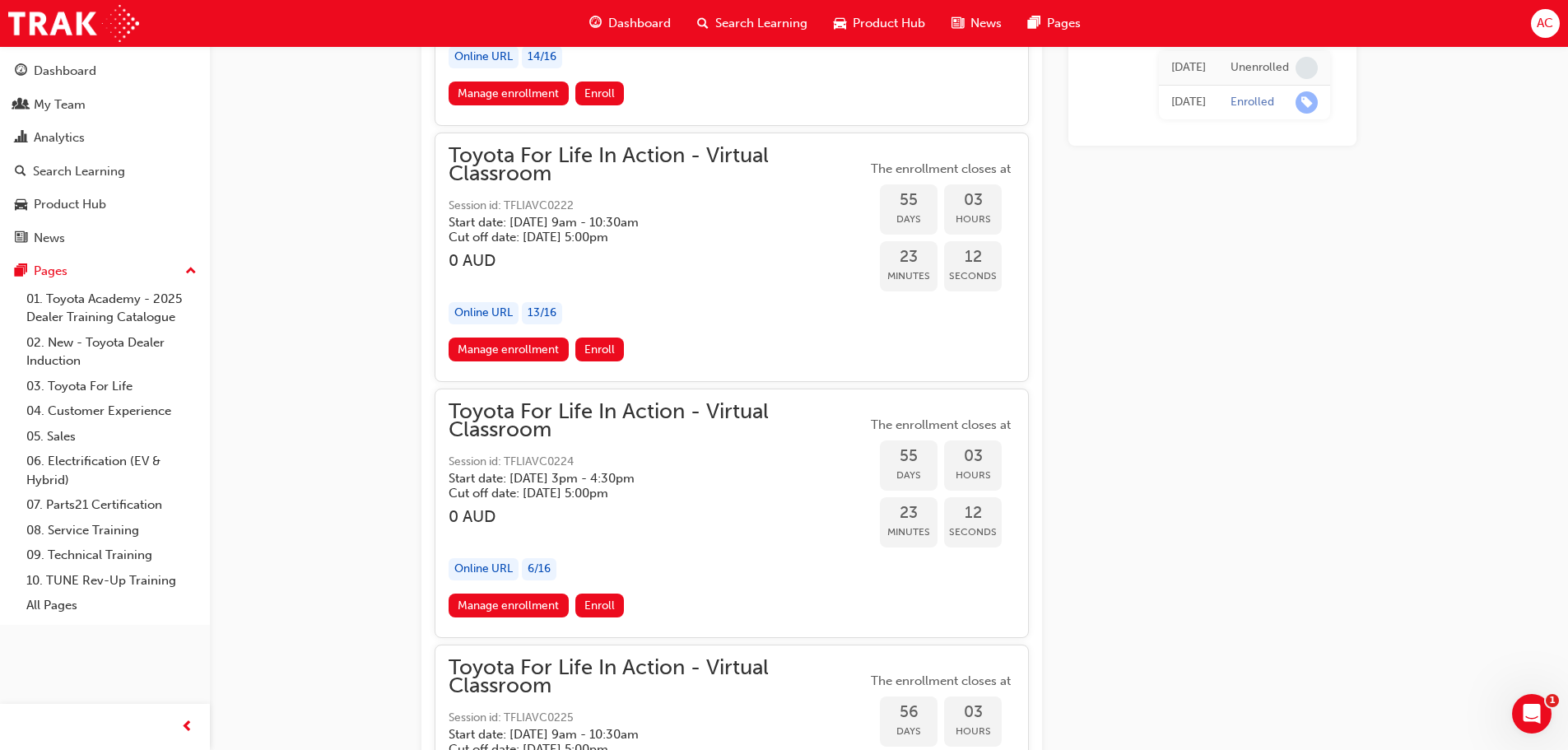
scroll to position [18836, 0]
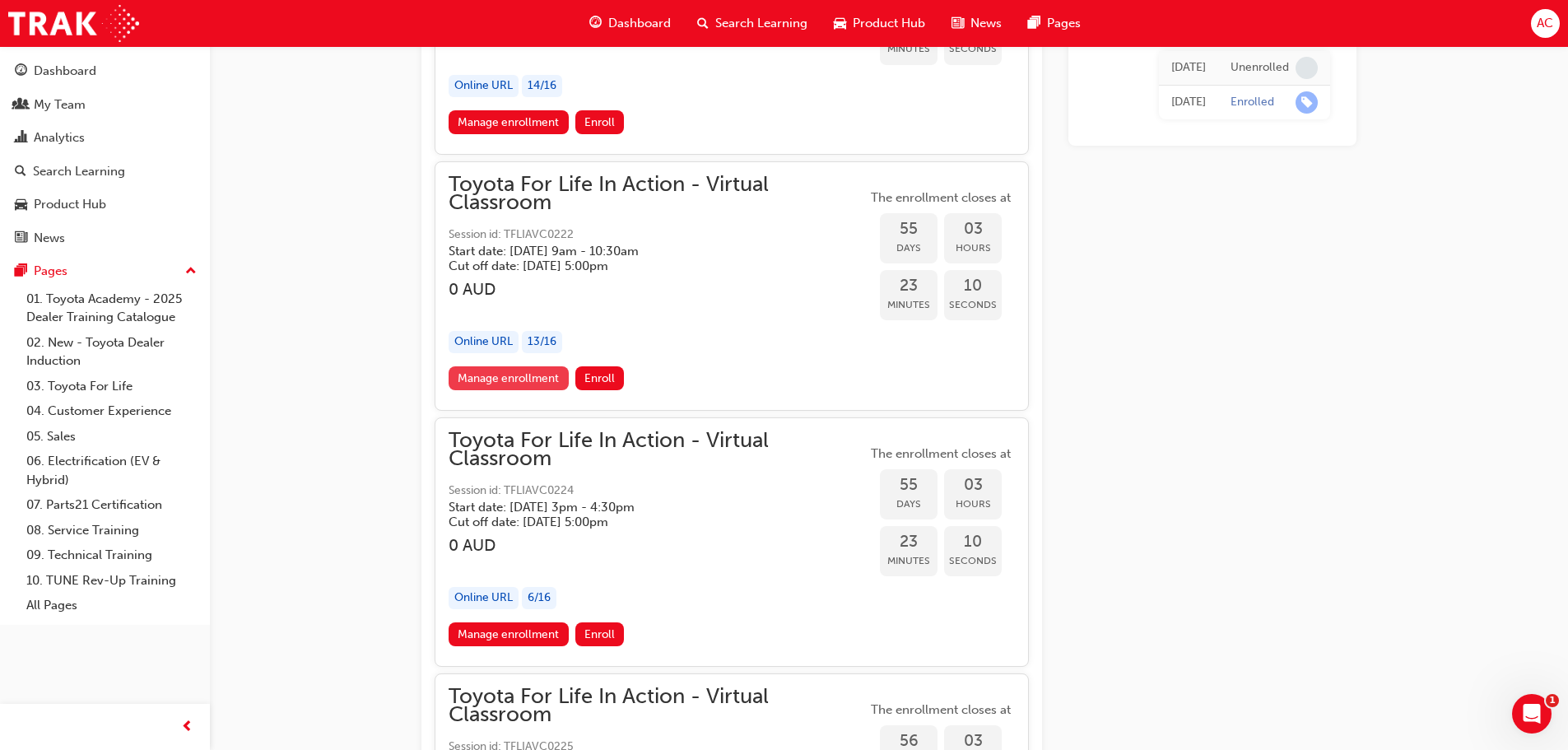
click at [518, 375] on link "Manage enrollment" at bounding box center [508, 378] width 120 height 24
